Goal: Information Seeking & Learning: Learn about a topic

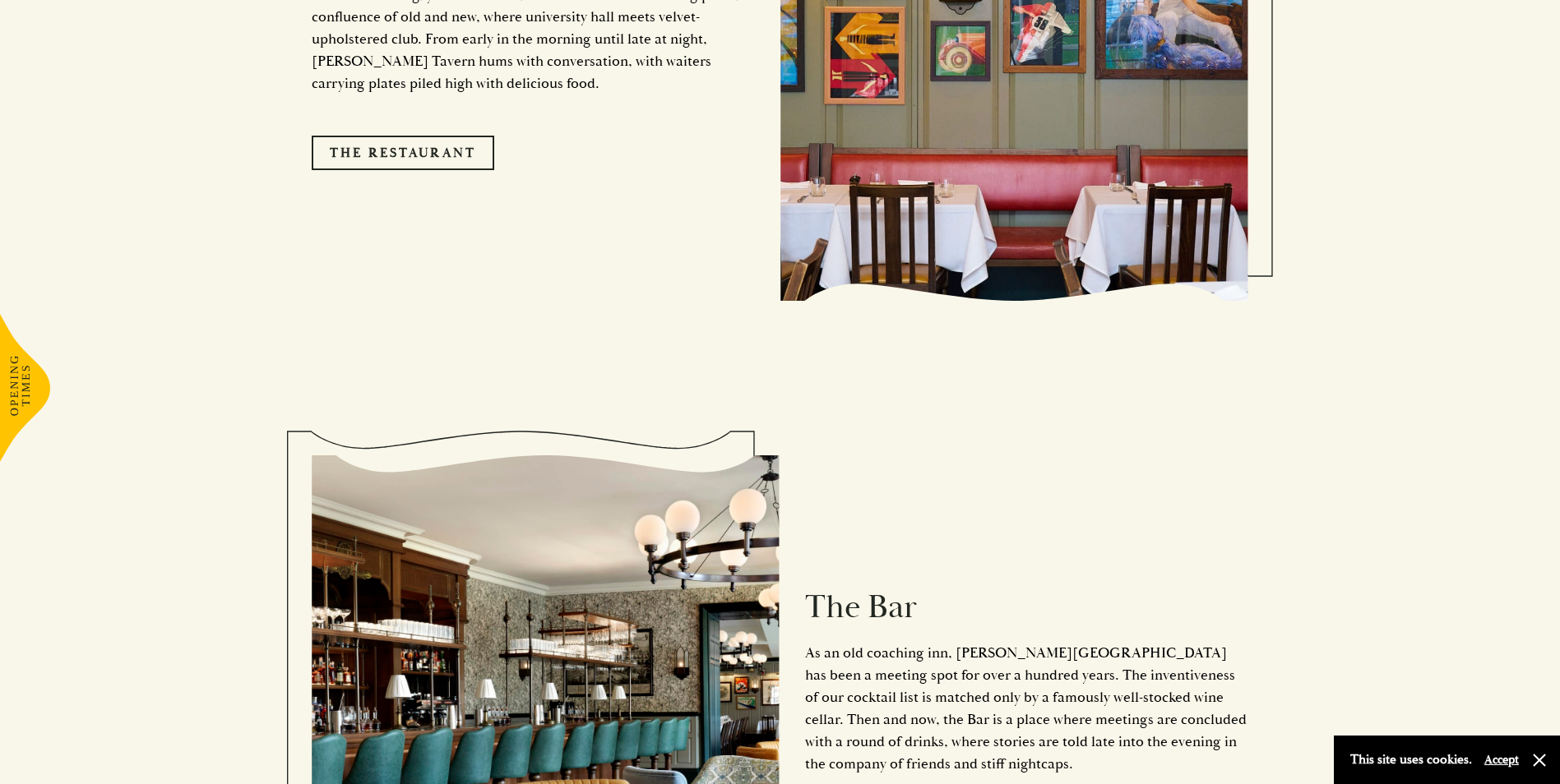
scroll to position [1891, 0]
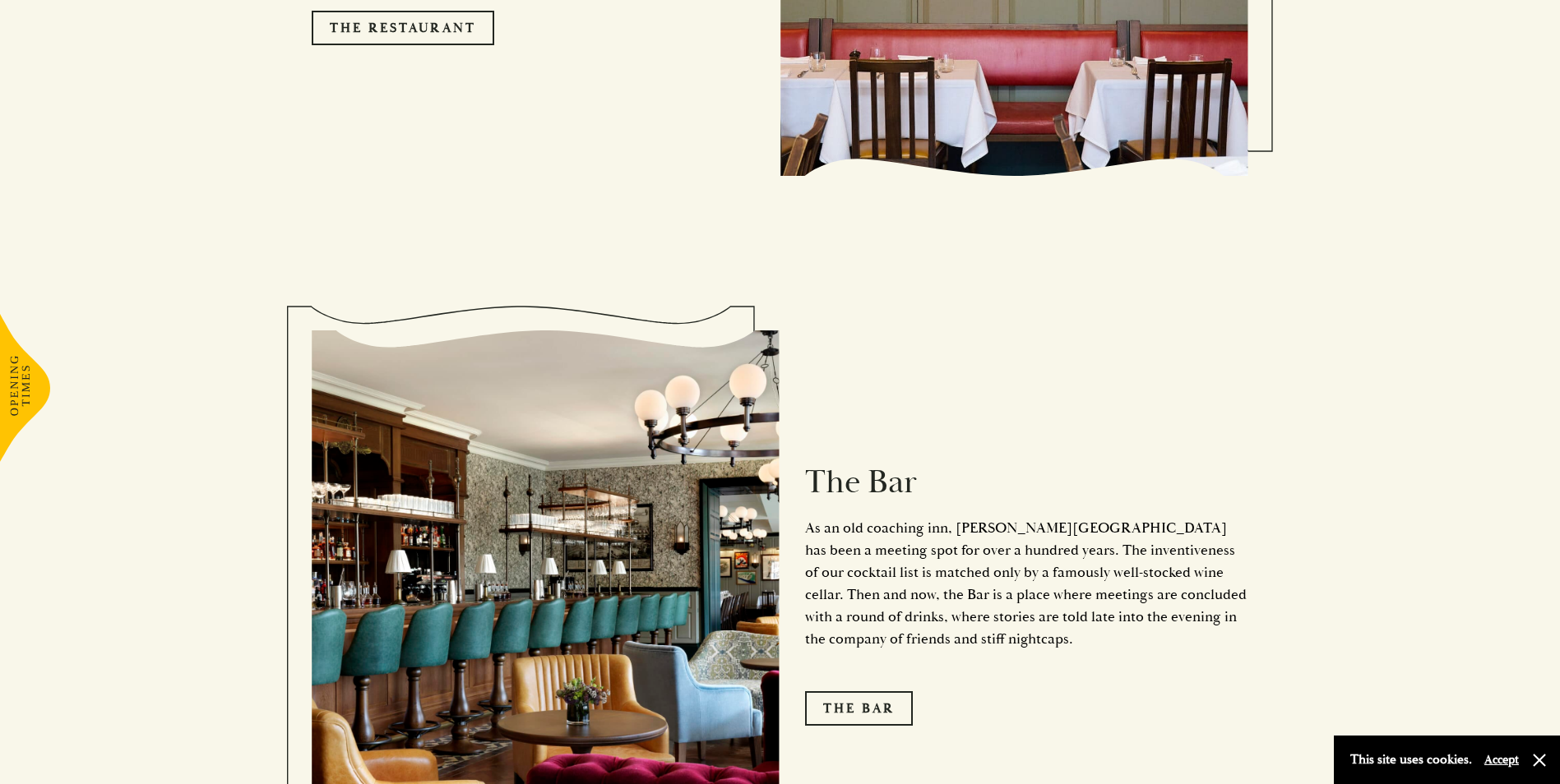
click at [1500, 760] on button "Accept" at bounding box center [1502, 760] width 34 height 15
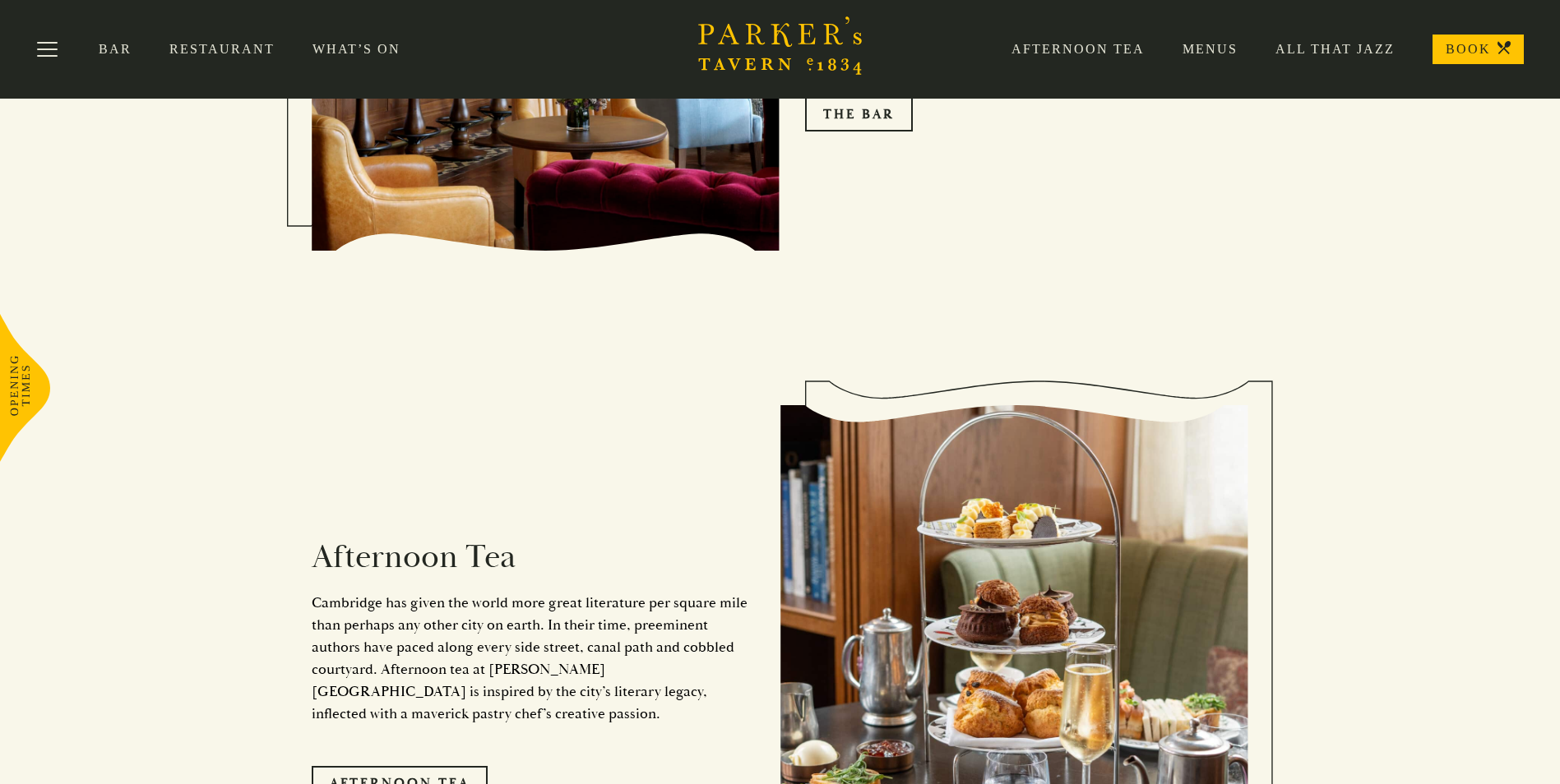
scroll to position [2460, 0]
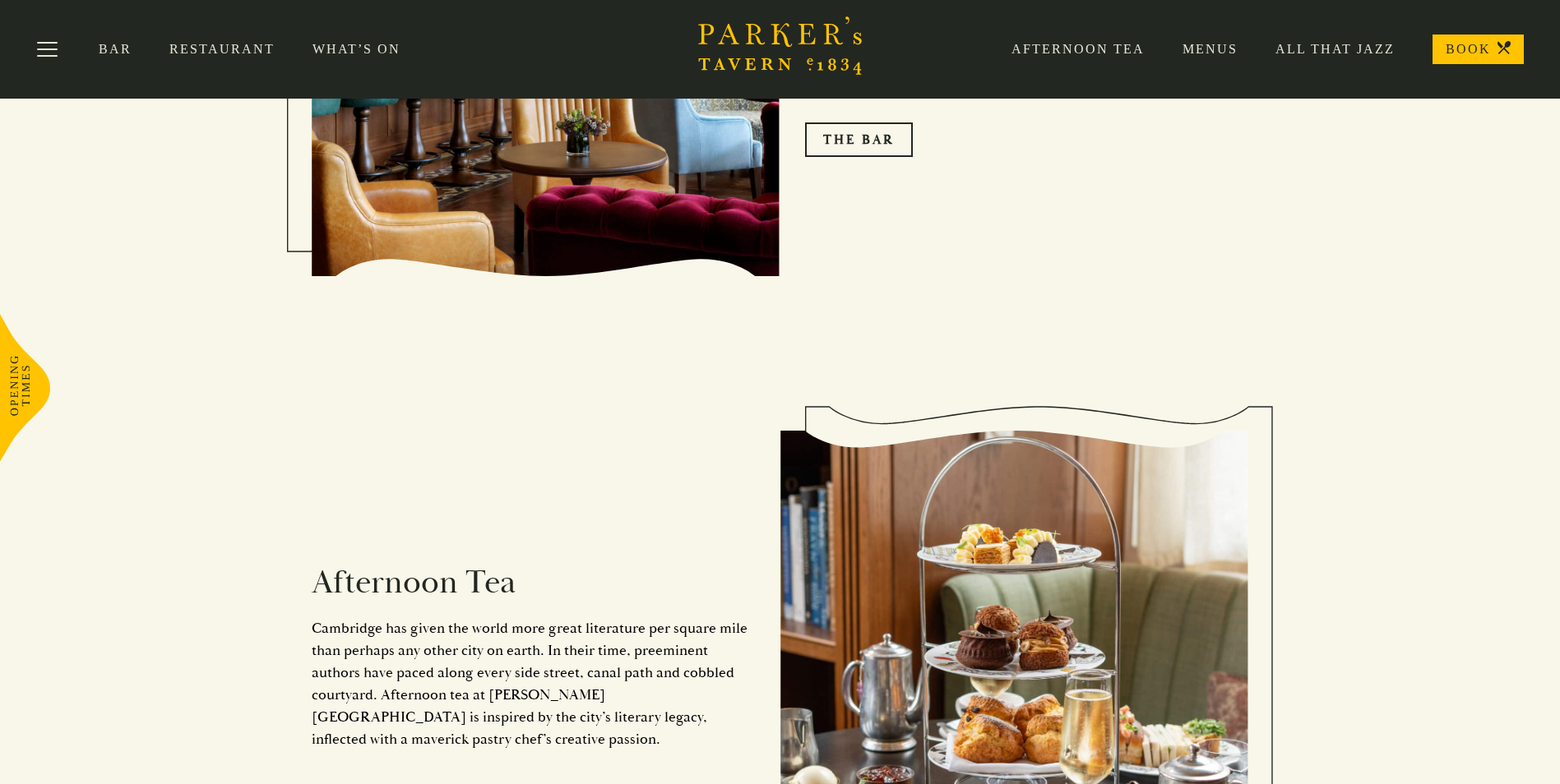
click at [199, 42] on link "Restaurant" at bounding box center [240, 49] width 143 height 16
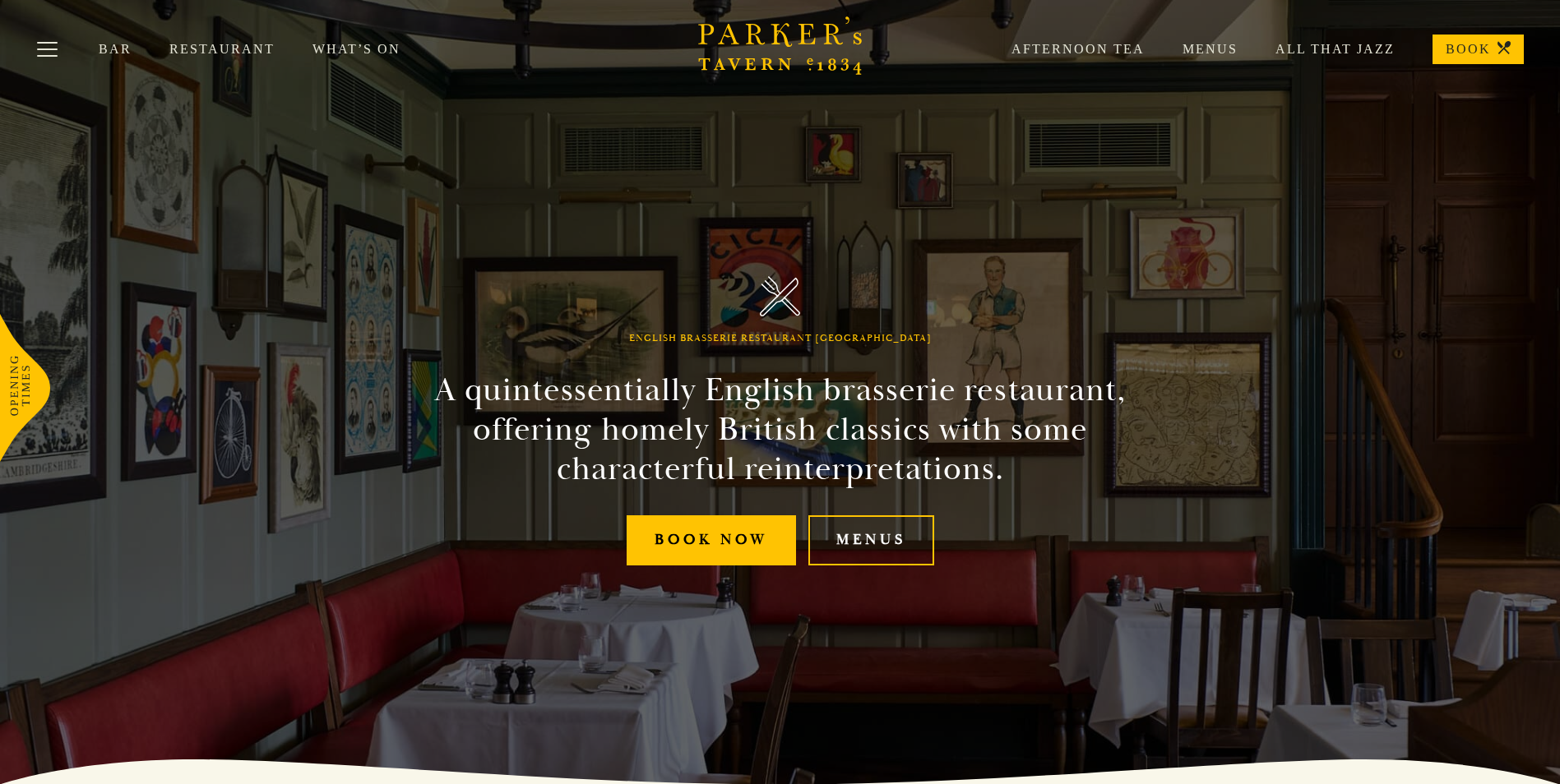
click at [1343, 49] on link "All That Jazz" at bounding box center [1315, 49] width 157 height 16
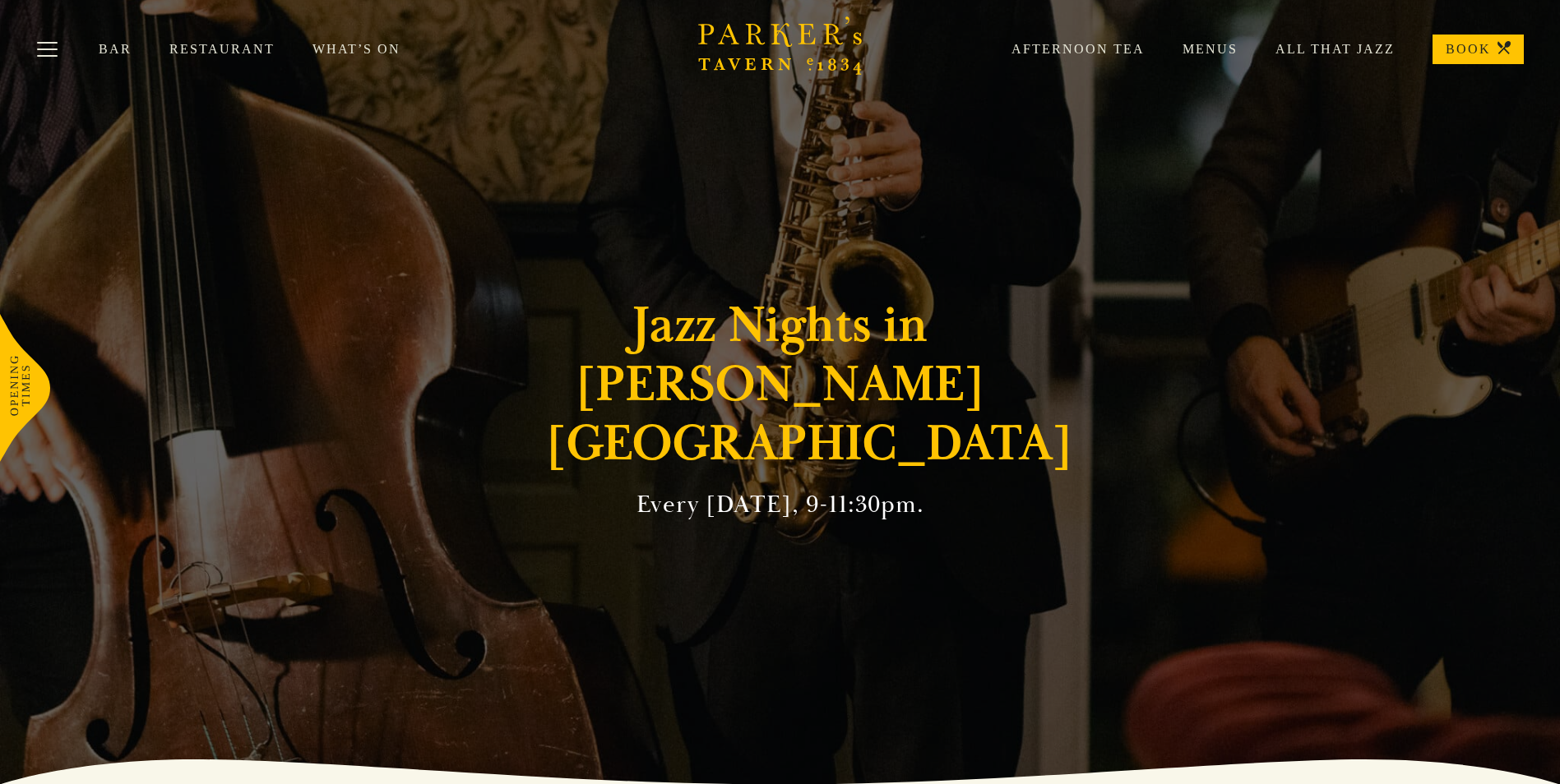
click at [347, 51] on link "What’s On" at bounding box center [375, 49] width 126 height 16
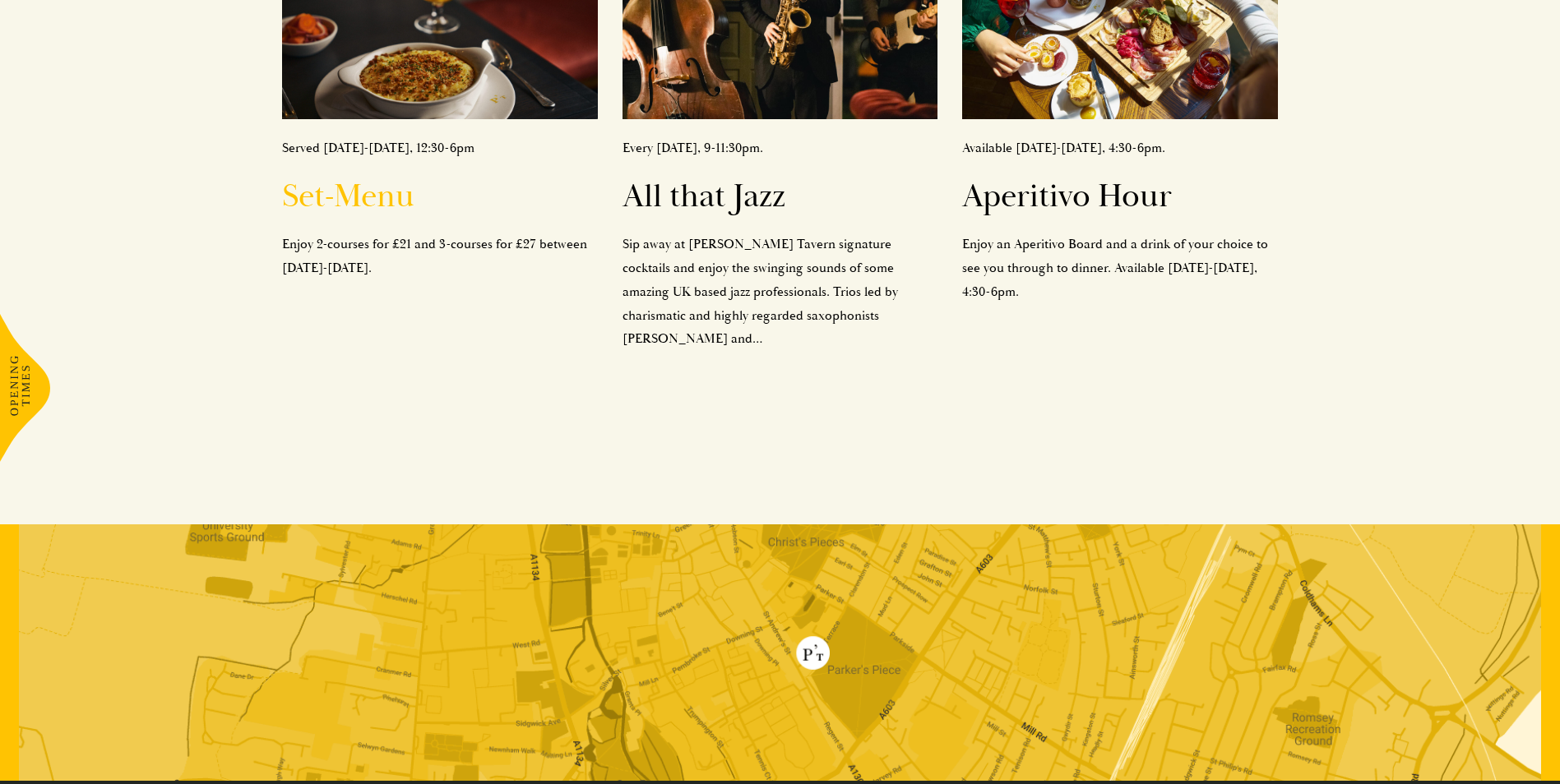
scroll to position [822, 0]
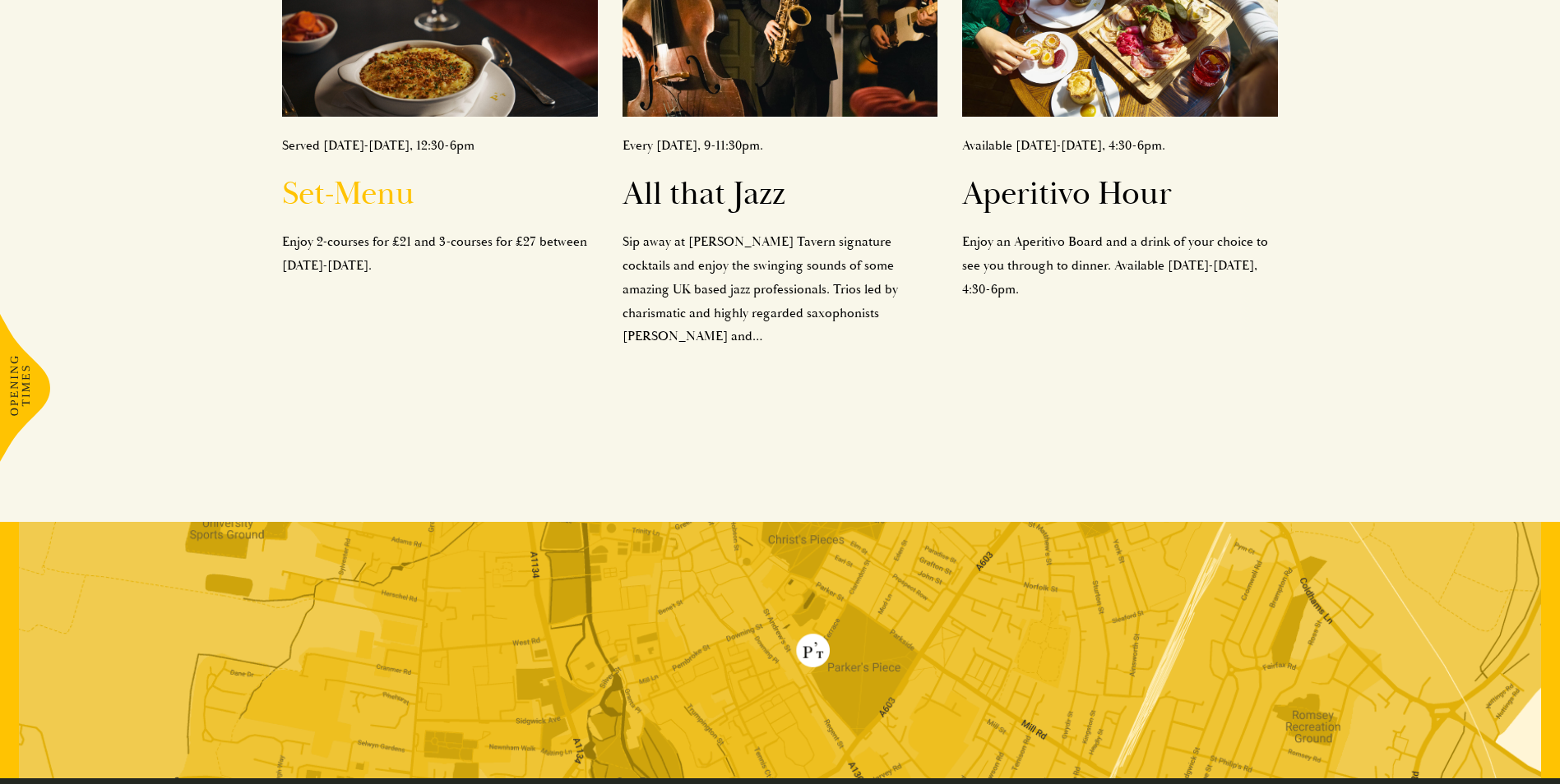
click at [348, 232] on p "Enjoy 2-courses for £21 and 3-courses for £27 between Monday-Saturday." at bounding box center [439, 254] width 315 height 48
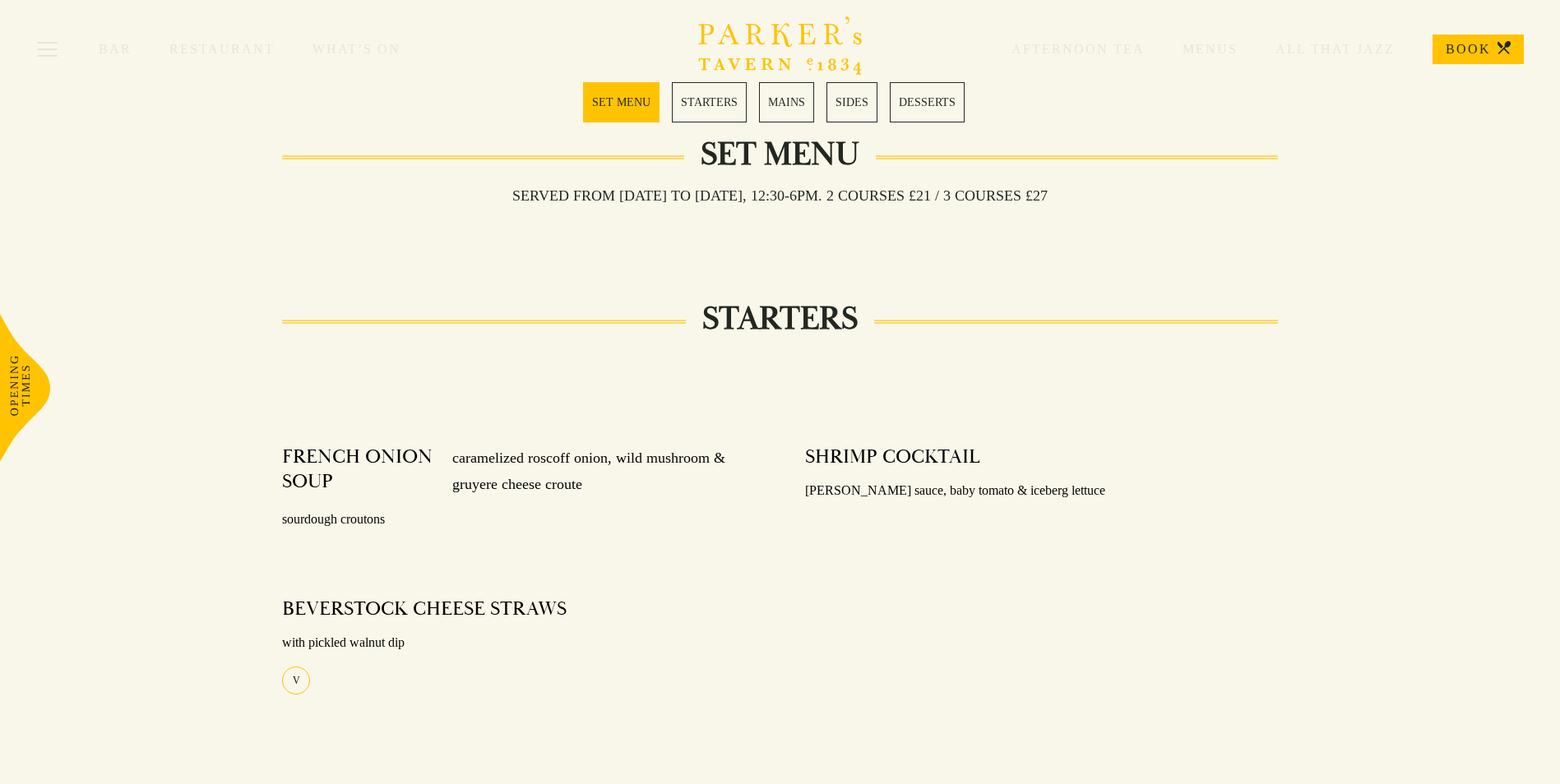
scroll to position [165, 0]
